Goal: Navigation & Orientation: Understand site structure

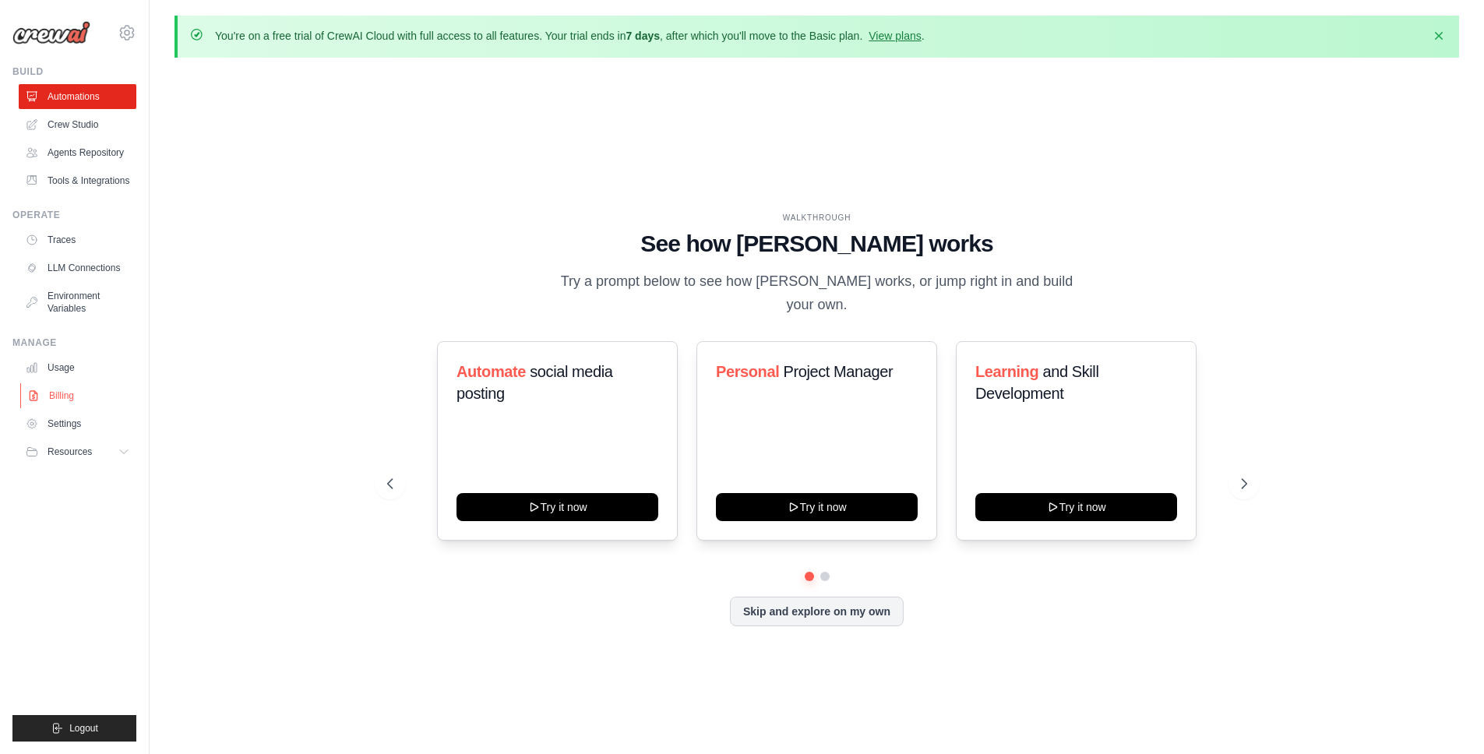
click at [71, 389] on link "Billing" at bounding box center [79, 395] width 118 height 25
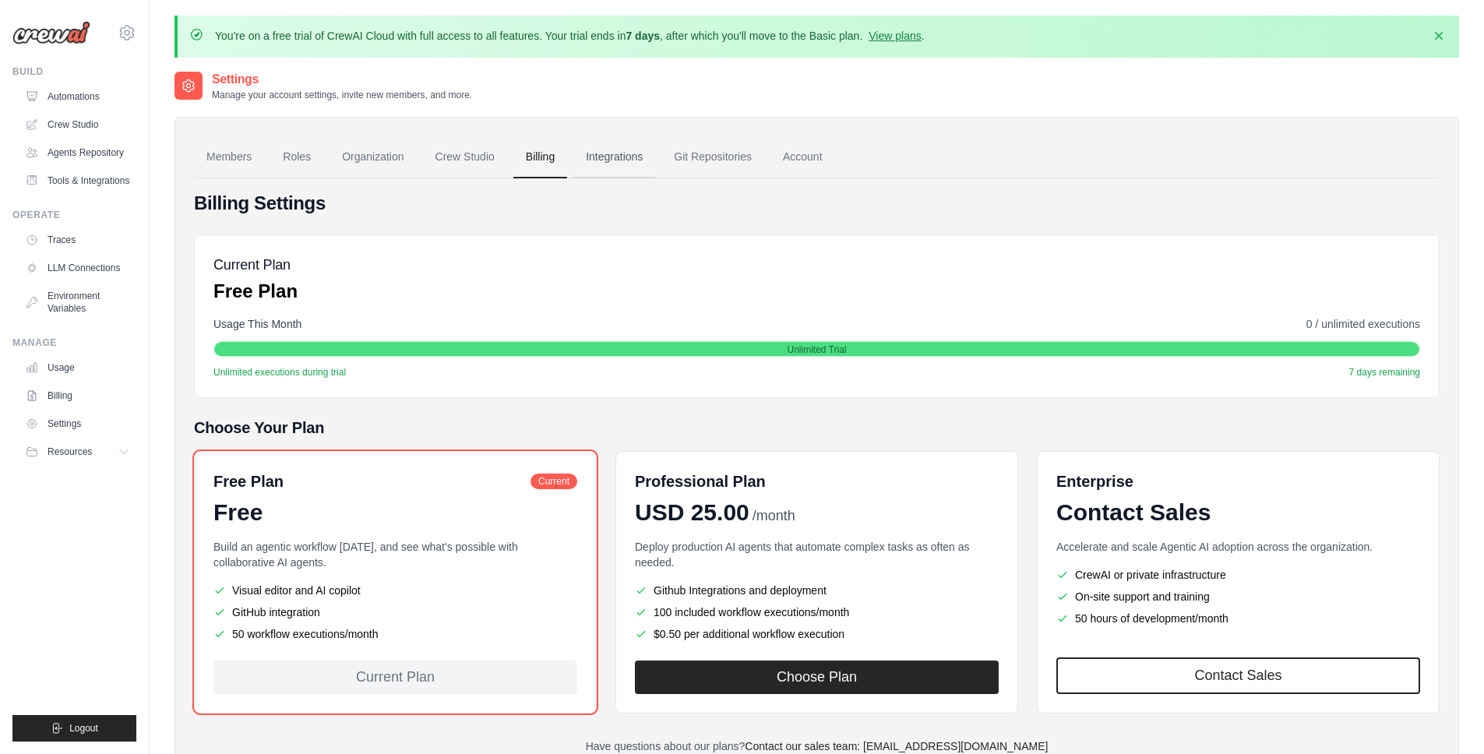
click at [616, 158] on link "Integrations" at bounding box center [614, 157] width 82 height 42
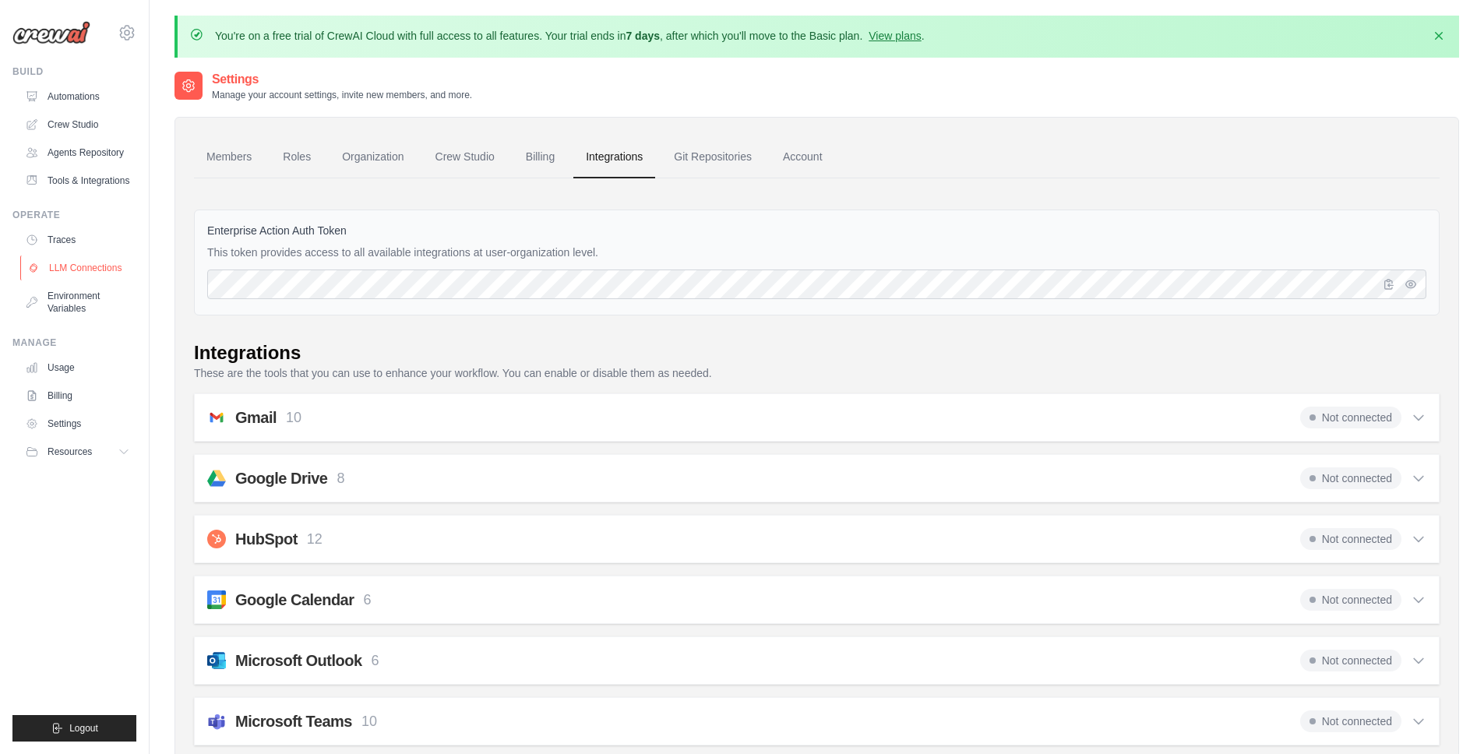
click at [90, 267] on link "LLM Connections" at bounding box center [79, 267] width 118 height 25
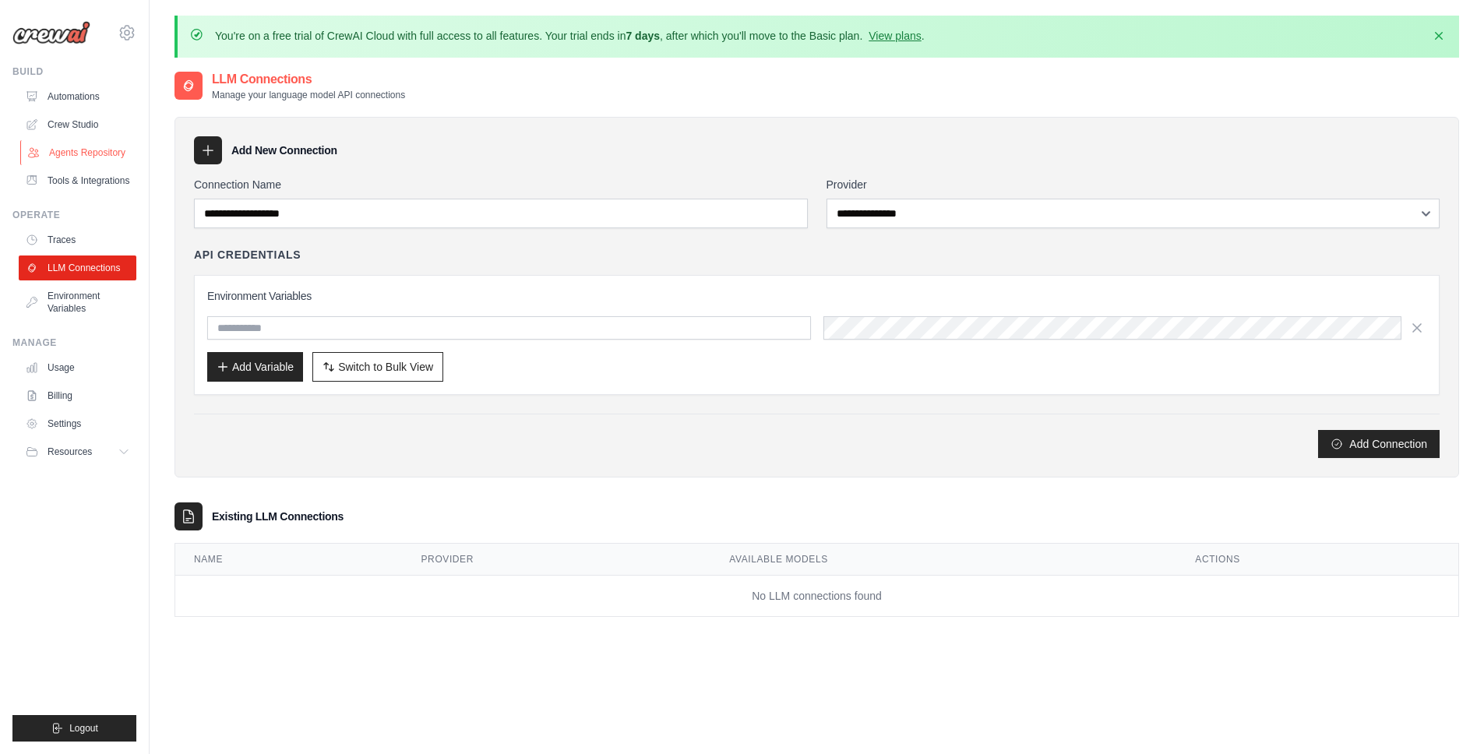
click at [69, 164] on link "Agents Repository" at bounding box center [79, 152] width 118 height 25
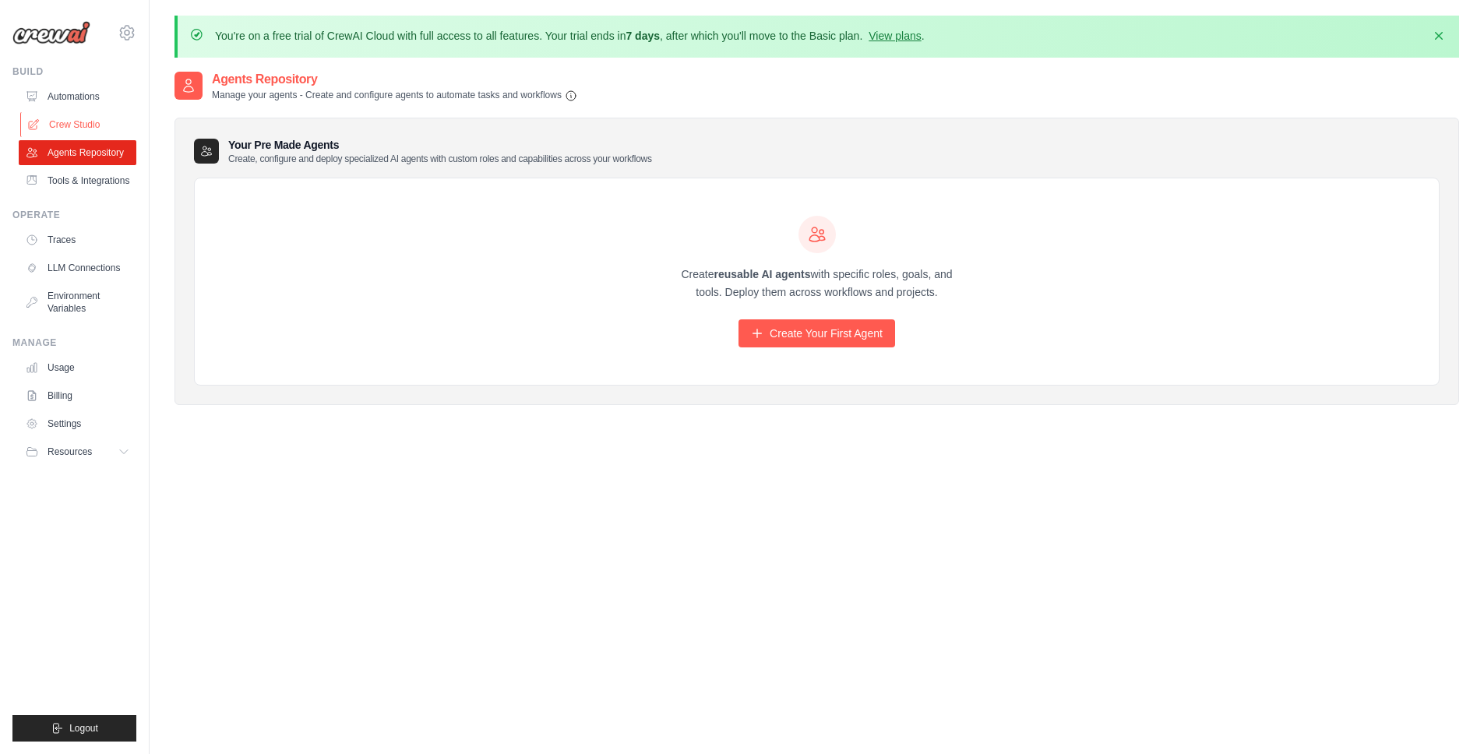
click at [71, 123] on link "Crew Studio" at bounding box center [79, 124] width 118 height 25
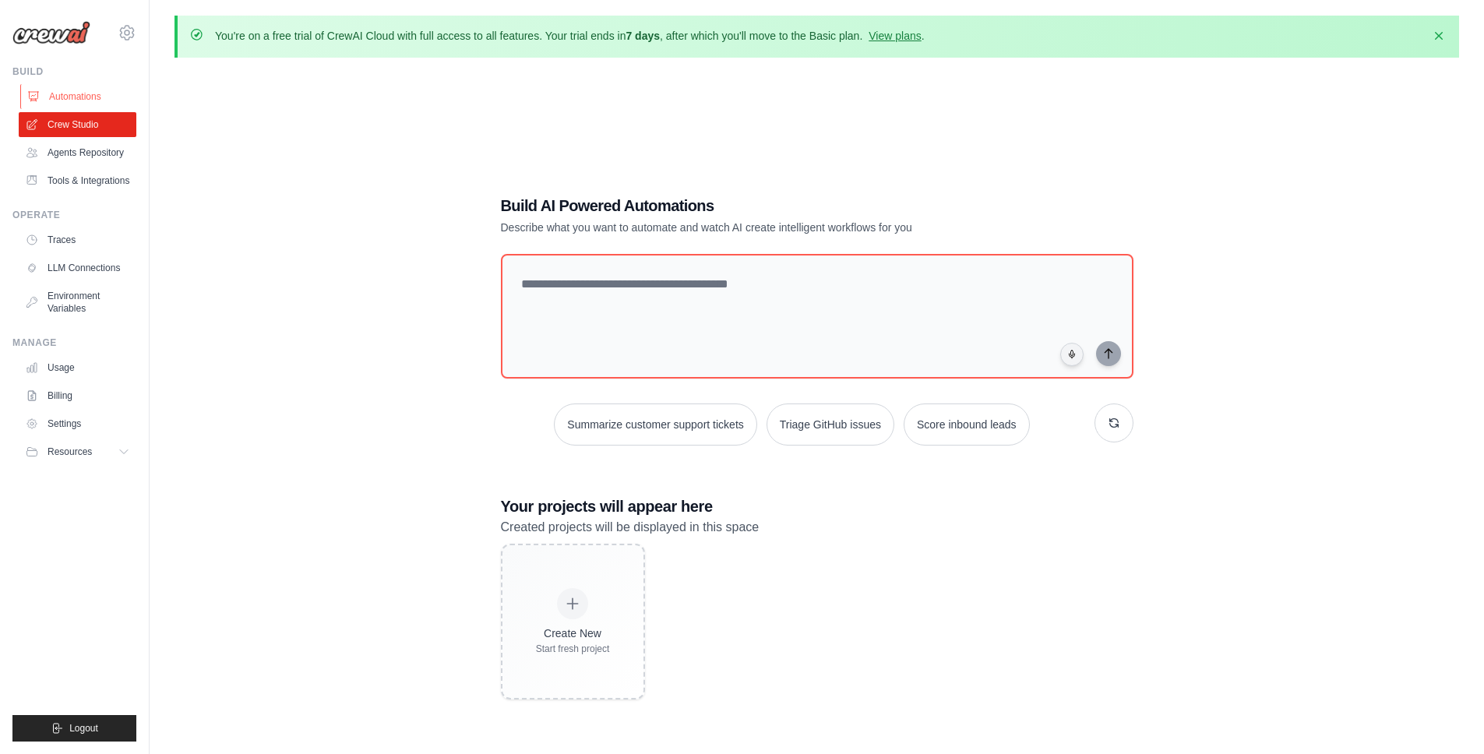
click at [47, 97] on link "Automations" at bounding box center [79, 96] width 118 height 25
